Goal: Communication & Community: Answer question/provide support

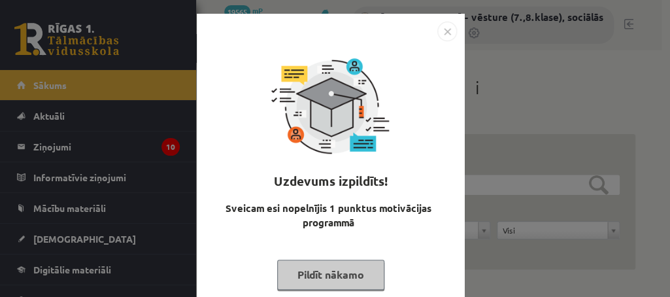
click at [290, 275] on button "Pildīt nākamo" at bounding box center [330, 275] width 107 height 30
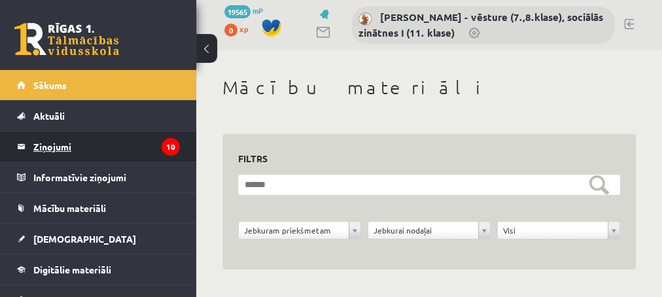
click at [48, 145] on legend "Ziņojumi 10" at bounding box center [106, 146] width 146 height 30
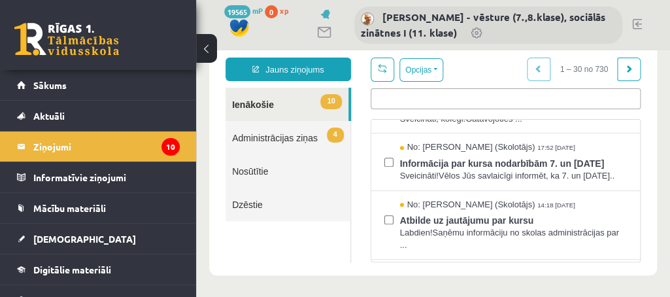
scroll to position [433, 0]
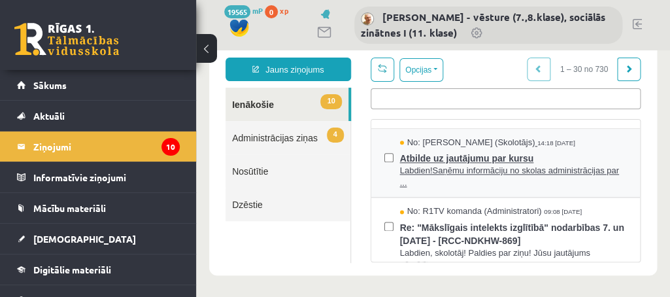
click at [458, 165] on span "Atbilde uz jautājumu par kursu" at bounding box center [513, 156] width 227 height 16
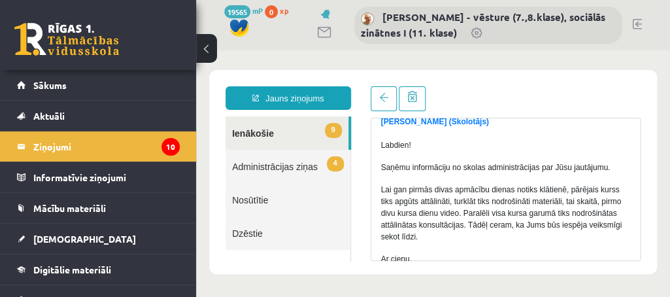
scroll to position [124, 0]
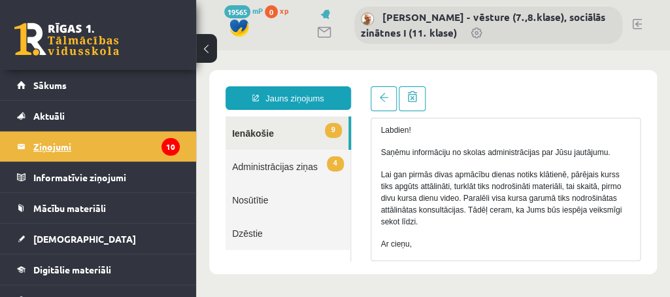
click at [56, 143] on legend "Ziņojumi 10" at bounding box center [106, 146] width 146 height 30
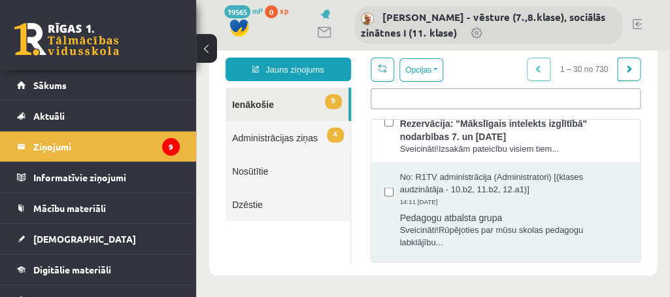
scroll to position [742, 0]
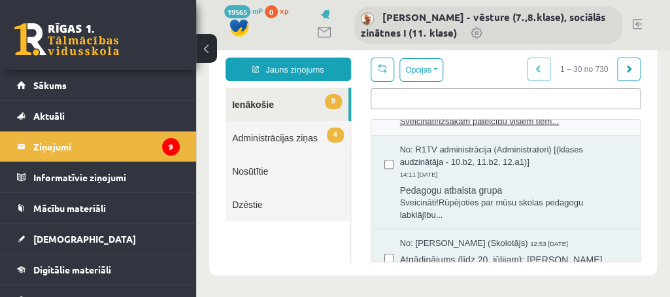
click at [468, 115] on span "Rezervācija: "Mākslīgais intelekts izglītībā" nodarbības 7. un [DATE]" at bounding box center [513, 100] width 227 height 29
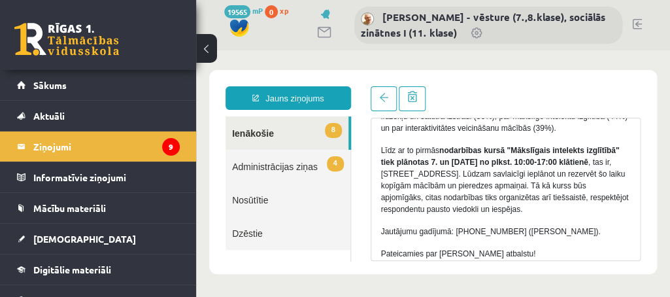
scroll to position [494, 0]
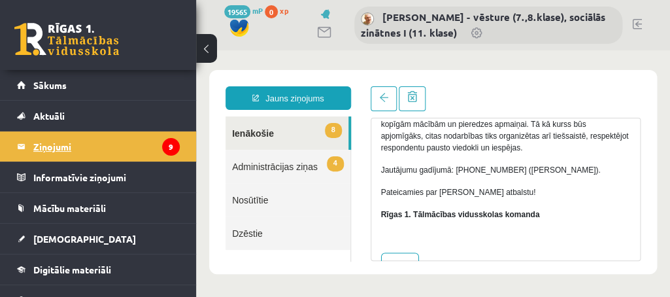
click at [54, 144] on legend "Ziņojumi 9" at bounding box center [106, 146] width 146 height 30
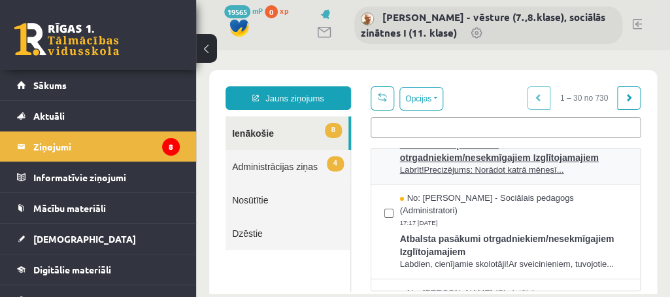
scroll to position [0, 0]
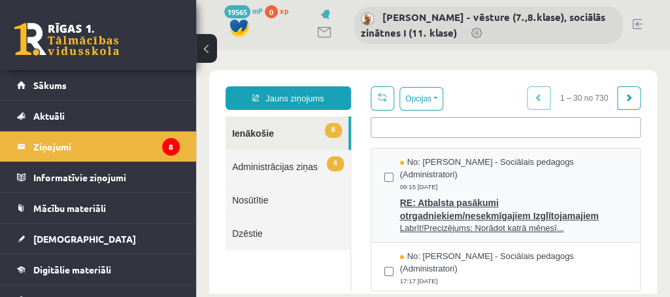
click at [473, 201] on span "RE: Atbalsta pasākumi otrgadniekiem/nesekmīgajiem Izglītojamajiem" at bounding box center [513, 207] width 227 height 29
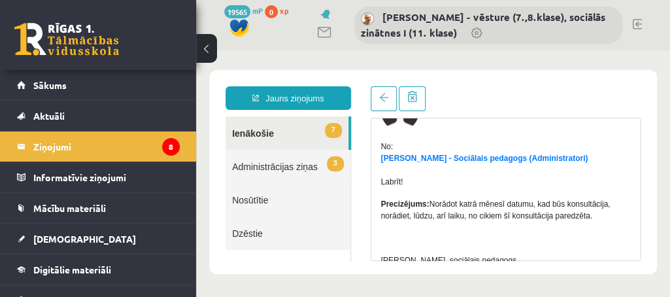
scroll to position [124, 0]
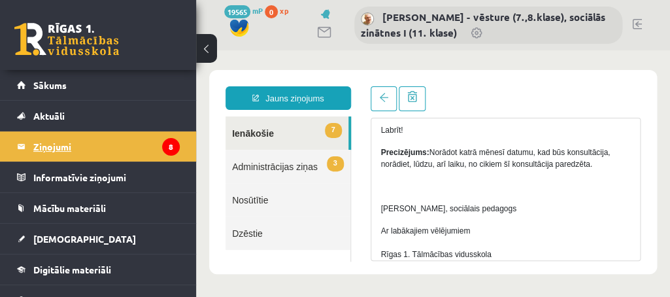
click at [51, 145] on legend "Ziņojumi 8" at bounding box center [106, 146] width 146 height 30
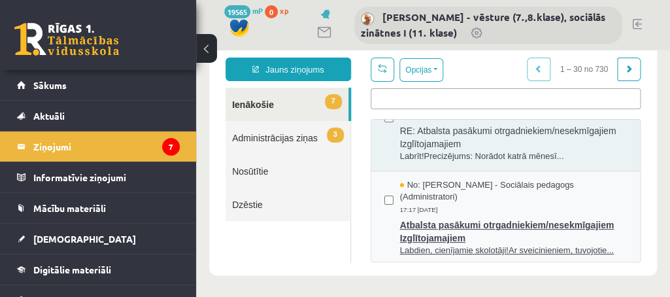
scroll to position [0, 0]
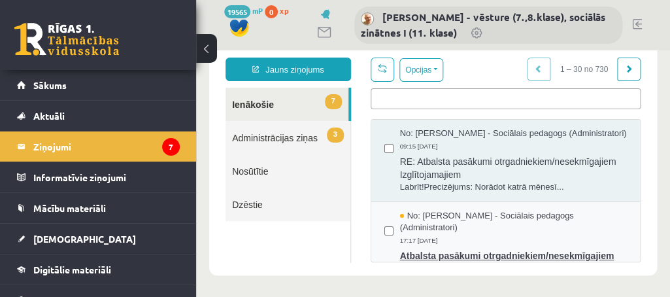
click at [474, 229] on span "No: [PERSON_NAME] - Sociālais pedagogs (Administratori)" at bounding box center [513, 222] width 227 height 24
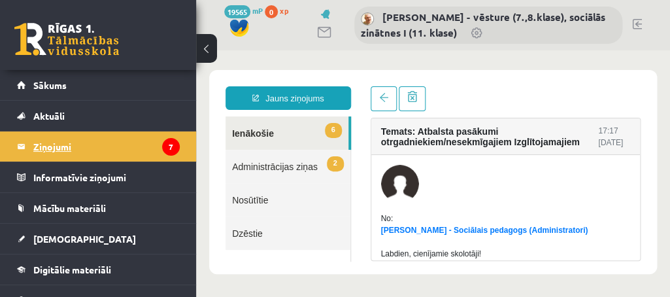
click at [99, 150] on legend "Ziņojumi 7" at bounding box center [106, 146] width 146 height 30
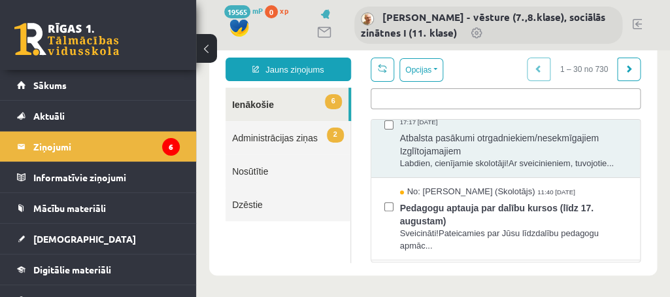
scroll to position [124, 0]
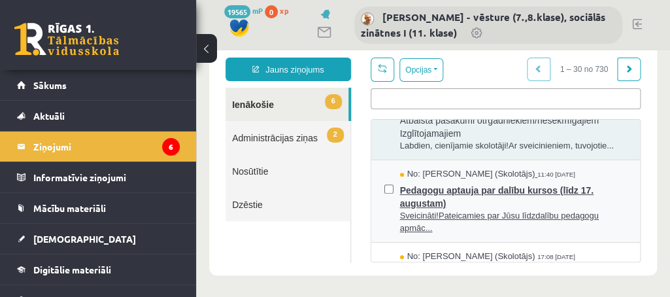
click at [444, 210] on span "Pedagogu aptauja par dalību kursos (līdz 17. augustam)" at bounding box center [513, 194] width 227 height 29
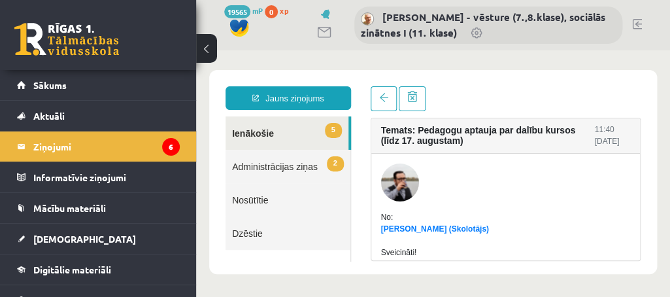
scroll to position [0, 0]
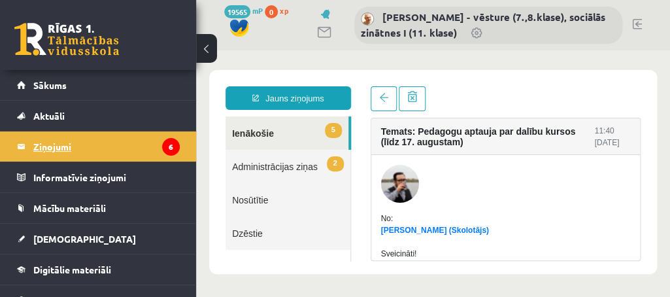
click at [90, 152] on legend "Ziņojumi 6" at bounding box center [106, 146] width 146 height 30
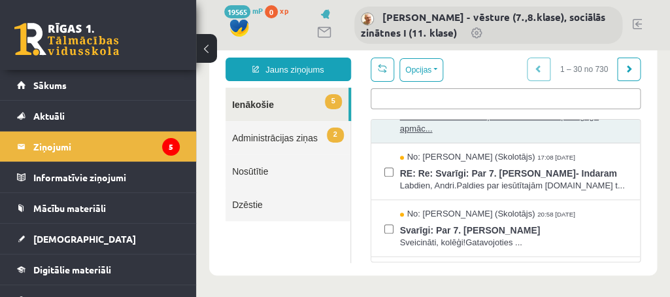
scroll to position [247, 0]
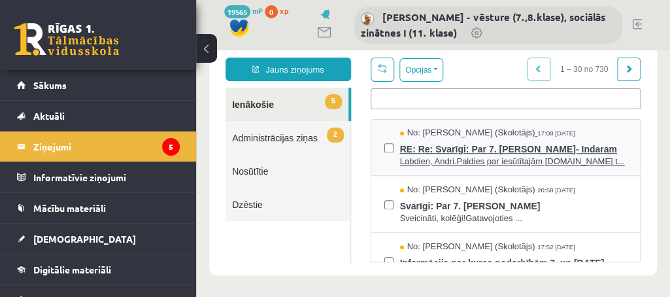
click at [477, 156] on span "RE: Re: Svarīgi: Par 7. [PERSON_NAME]- Indaram" at bounding box center [513, 147] width 227 height 16
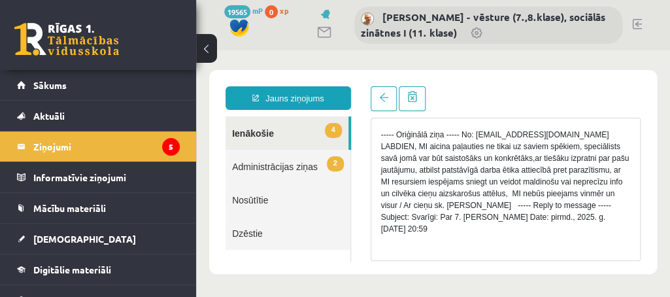
scroll to position [226, 0]
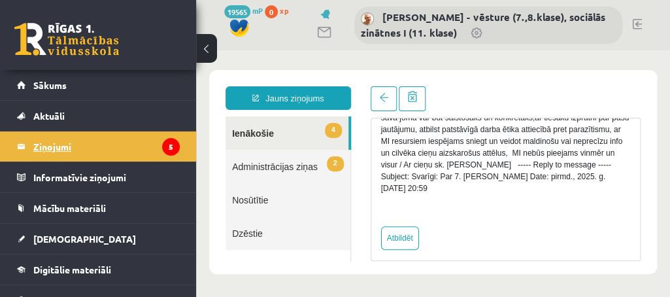
click at [58, 146] on legend "Ziņojumi 5" at bounding box center [106, 146] width 146 height 30
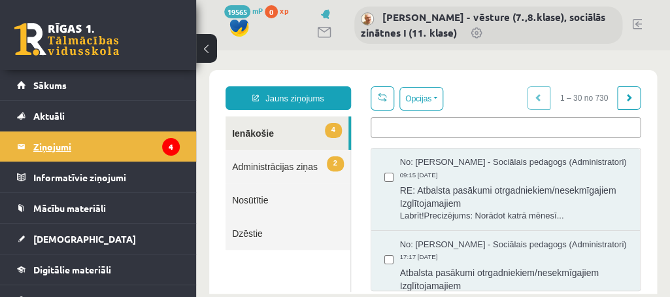
scroll to position [0, 0]
click at [284, 168] on link "2 Administrācijas ziņas" at bounding box center [288, 166] width 125 height 33
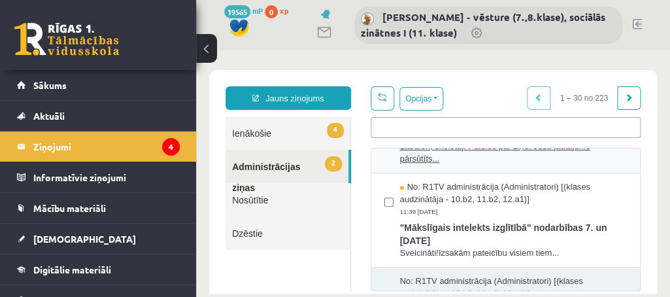
scroll to position [247, 0]
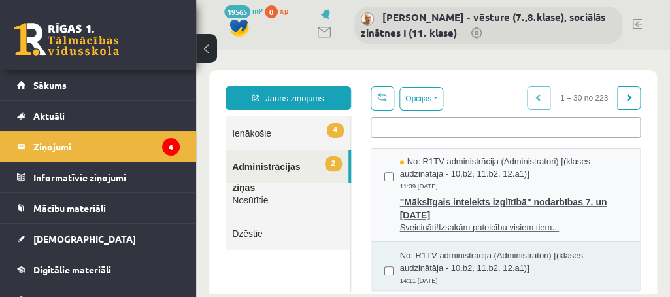
click at [458, 222] on span ""Mākslīgais intelekts izglītībā" nodarbības 7. un [DATE]" at bounding box center [513, 206] width 227 height 29
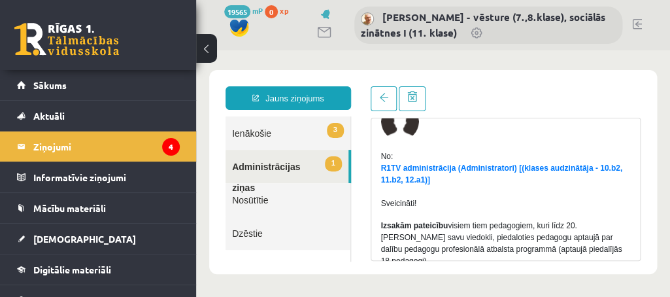
scroll to position [186, 0]
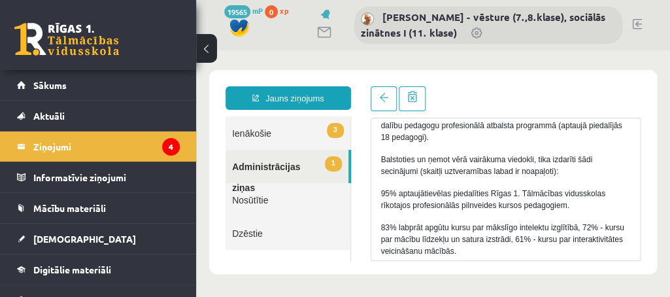
click at [272, 168] on link "1 Administrācijas ziņas" at bounding box center [287, 166] width 123 height 33
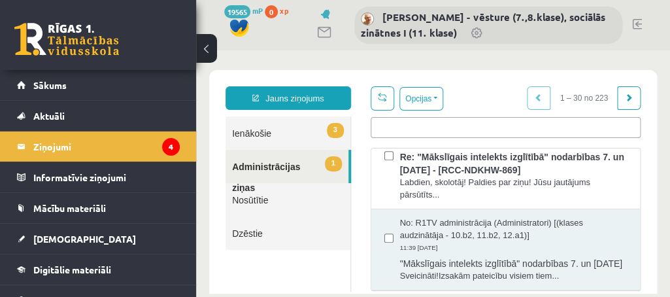
scroll to position [124, 0]
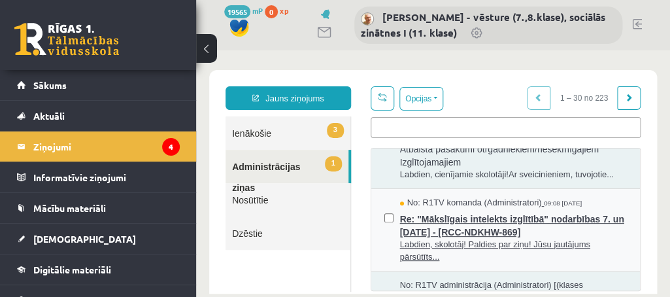
click at [488, 239] on span "Re: "Mākslīgais intelekts izglītībā" nodarbības 7. un [DATE] - [RCC-NDKHW-869]" at bounding box center [513, 223] width 227 height 29
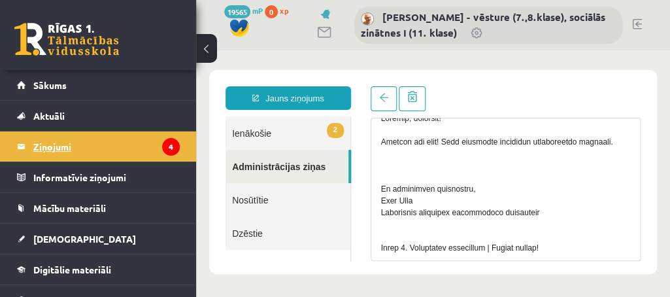
click at [88, 149] on legend "Ziņojumi 4" at bounding box center [106, 146] width 146 height 30
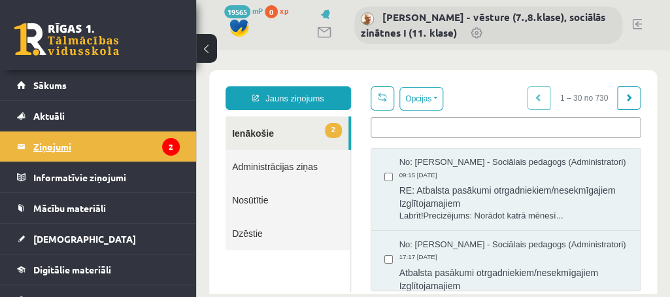
scroll to position [0, 0]
